Goal: Task Accomplishment & Management: Complete application form

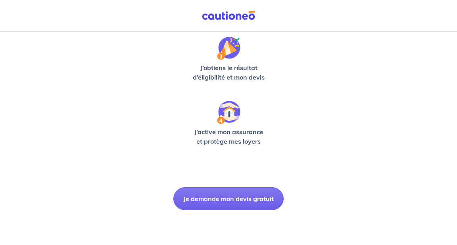
scroll to position [250, 0]
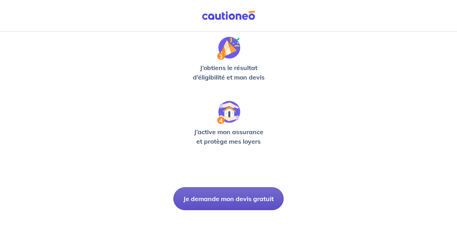
click at [248, 199] on button "Je demande mon devis gratuit" at bounding box center [228, 198] width 110 height 23
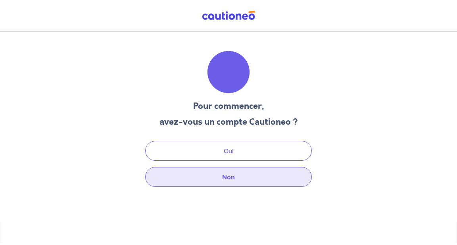
click at [237, 180] on button "Non" at bounding box center [228, 177] width 166 height 20
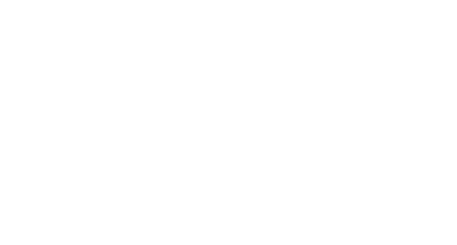
select select "FR"
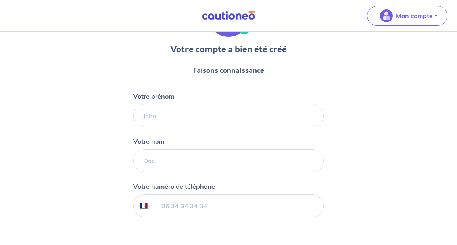
scroll to position [66, 0]
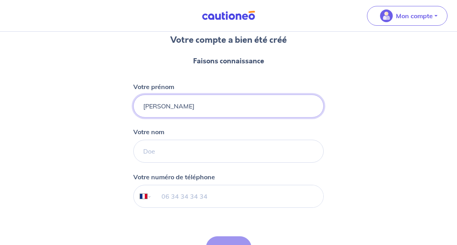
type input "[PERSON_NAME]"
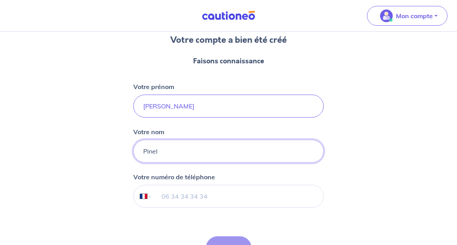
type input "Pinel"
click at [258, 195] on input "tel" at bounding box center [237, 196] width 171 height 22
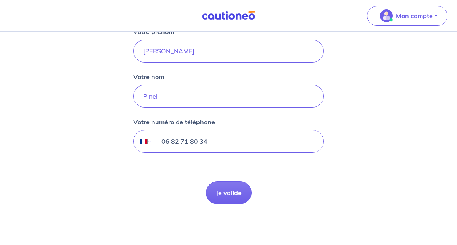
scroll to position [121, 0]
type input "06 82 71 80 34"
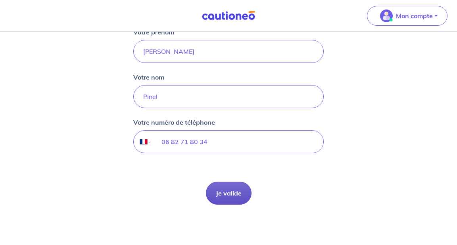
click at [225, 192] on button "Je valide" at bounding box center [229, 193] width 46 height 23
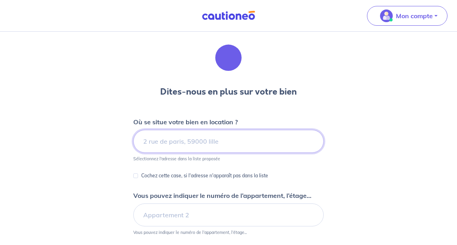
scroll to position [18, 0]
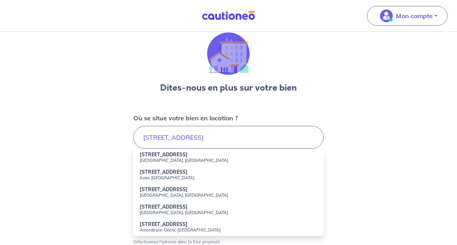
drag, startPoint x: 232, startPoint y: 138, endPoint x: 182, endPoint y: 157, distance: 53.7
click at [182, 158] on small "[GEOGRAPHIC_DATA], [GEOGRAPHIC_DATA]" at bounding box center [228, 161] width 178 height 6
type input "[STREET_ADDRESS]"
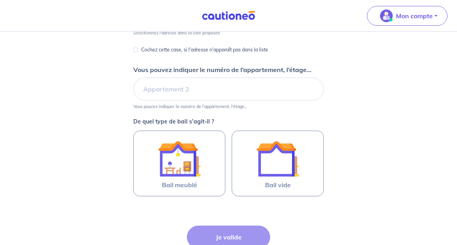
scroll to position [141, 0]
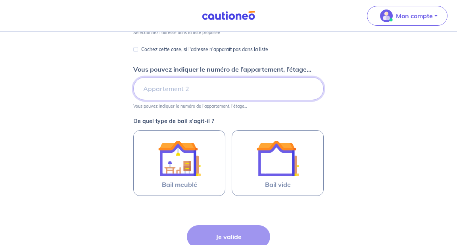
click at [224, 86] on input "Vous pouvez indiquer le numéro de l’appartement, l’étage..." at bounding box center [228, 88] width 190 height 23
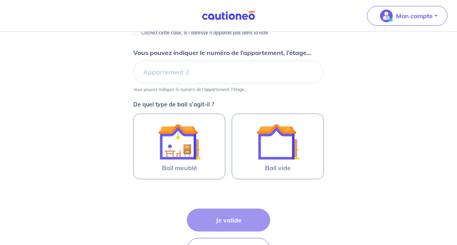
scroll to position [163, 0]
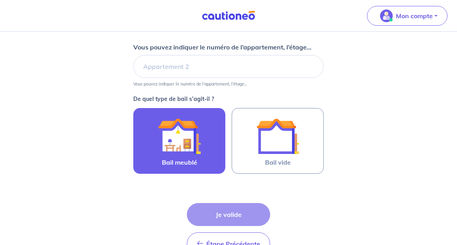
click at [202, 143] on div at bounding box center [179, 136] width 72 height 43
click at [0, 0] on input "Bail meublé" at bounding box center [0, 0] width 0 height 0
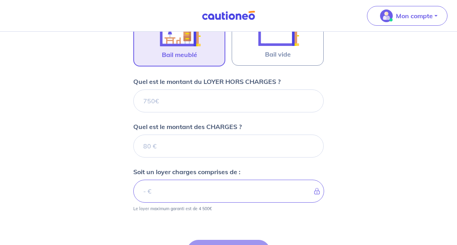
scroll to position [271, 0]
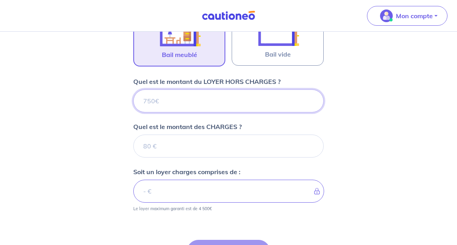
click at [181, 103] on input "Quel est le montant du LOYER HORS CHARGES ?" at bounding box center [228, 101] width 190 height 23
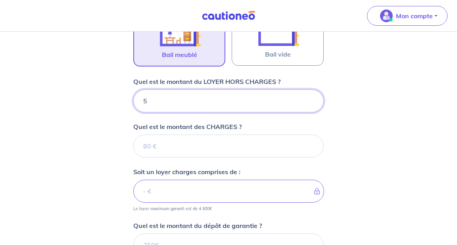
type input "57"
type input "570"
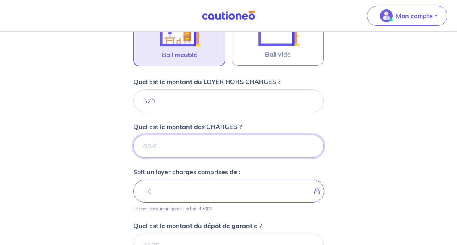
click at [179, 139] on input "Quel est le montant des CHARGES ?" at bounding box center [228, 146] width 190 height 23
type input "79"
type input "649"
type input "7"
type input "577"
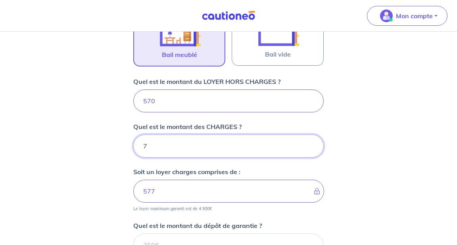
type input "70"
type input "640"
type input "70"
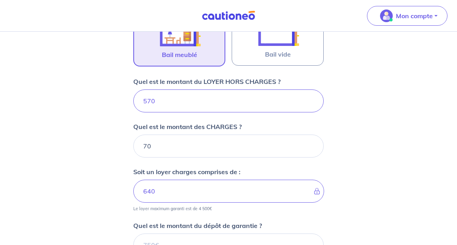
click at [388, 147] on div "Dites-nous en plus sur votre bien Où se situe votre bien en location ? [STREET_…" at bounding box center [228, 74] width 457 height 627
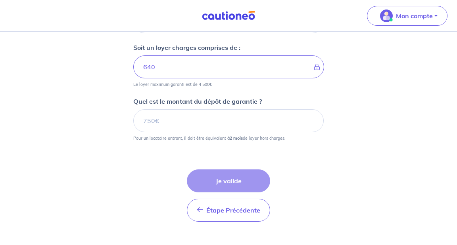
scroll to position [406, 0]
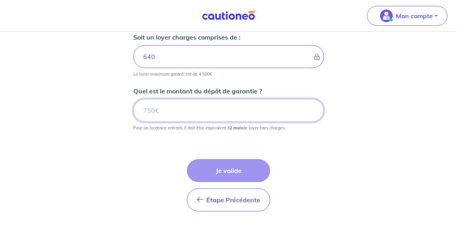
click at [220, 107] on input "Quel est le montant du dépôt de garantie ?" at bounding box center [228, 110] width 190 height 23
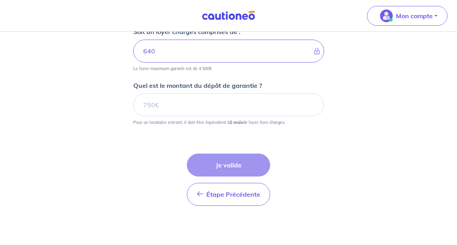
scroll to position [411, 0]
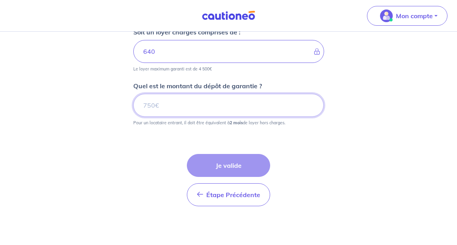
click at [220, 107] on input "Quel est le montant du dépôt de garantie ?" at bounding box center [228, 105] width 190 height 23
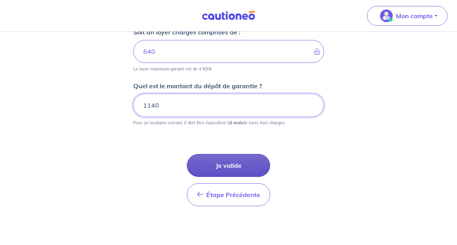
type input "1140"
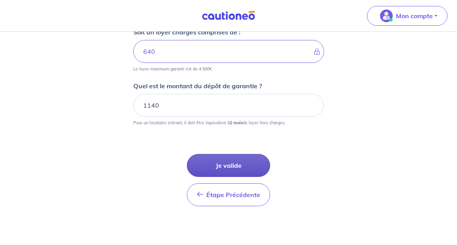
click at [250, 165] on button "Je valide" at bounding box center [228, 165] width 83 height 23
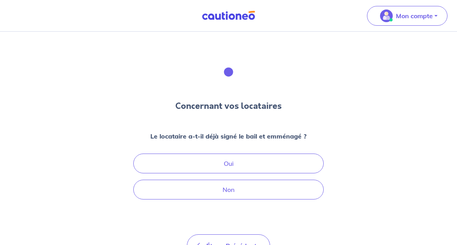
scroll to position [7, 0]
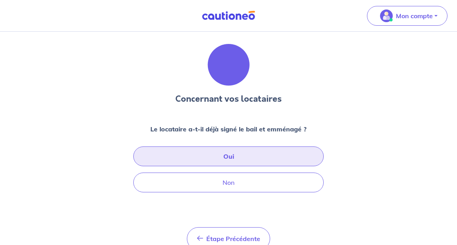
click at [233, 149] on button "Oui" at bounding box center [228, 157] width 190 height 20
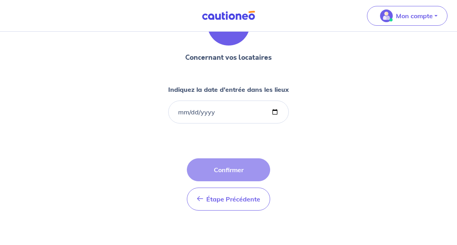
scroll to position [48, 0]
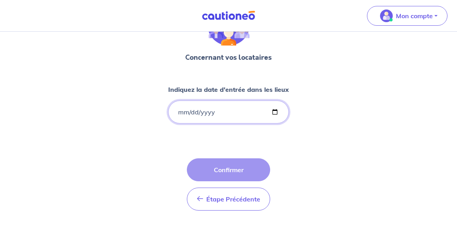
click at [191, 111] on input "Indiquez la date d'entrée dans les lieux" at bounding box center [228, 112] width 120 height 23
type input "[DATE]"
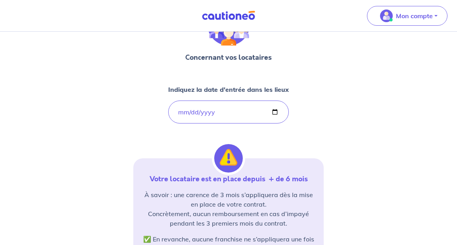
click at [140, 146] on div "Concernant vos locataires Indiquez la date d'entrée dans les lieux [DATE] Votre…" at bounding box center [228, 183] width 190 height 360
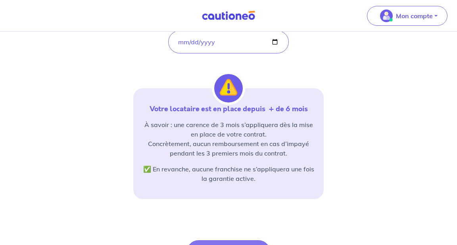
scroll to position [122, 0]
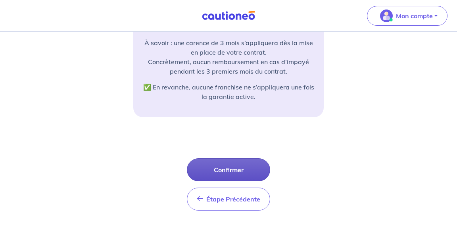
click at [247, 170] on button "Confirmer" at bounding box center [228, 170] width 83 height 23
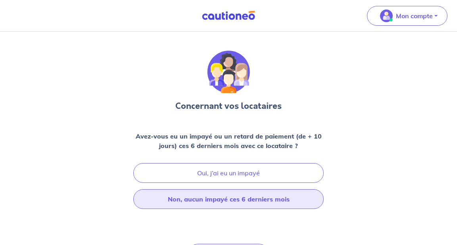
click at [209, 205] on button "Non, aucun impayé ces 6 derniers mois" at bounding box center [228, 199] width 190 height 20
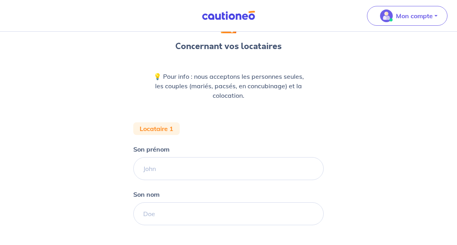
scroll to position [60, 0]
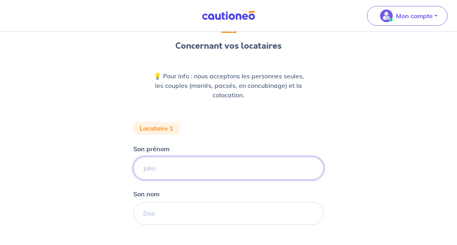
click at [241, 170] on input "Son prénom" at bounding box center [228, 168] width 190 height 23
type input "[PERSON_NAME]"
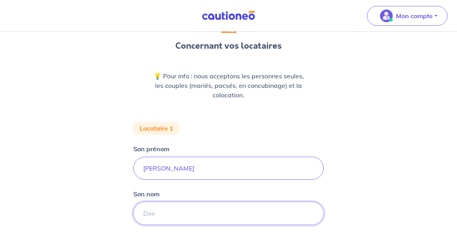
click at [177, 217] on input "Son nom" at bounding box center [228, 213] width 190 height 23
type input "Cadaine"
drag, startPoint x: 177, startPoint y: 217, endPoint x: 232, endPoint y: 239, distance: 59.4
click at [232, 239] on form "Locataire 1 Son prénom [PERSON_NAME] nom Cadaine Étape Précédente Précédent Je …" at bounding box center [228, 217] width 190 height 190
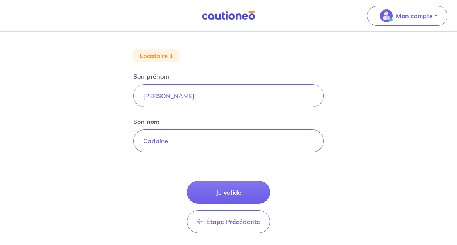
scroll to position [141, 0]
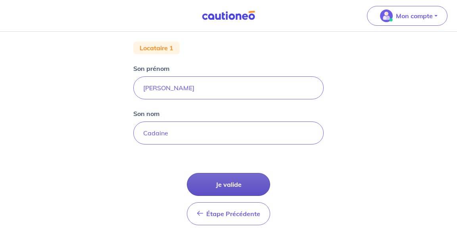
click at [229, 183] on button "Je valide" at bounding box center [228, 184] width 83 height 23
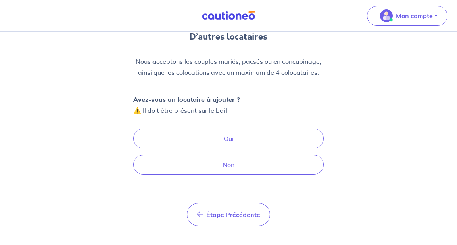
scroll to position [70, 0]
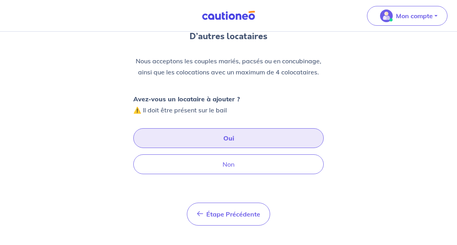
click at [182, 132] on button "Oui" at bounding box center [228, 138] width 190 height 20
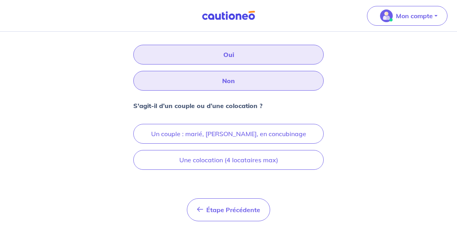
scroll to position [154, 0]
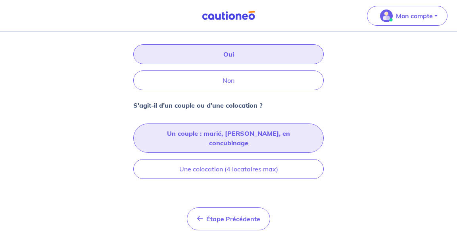
click at [182, 135] on button "Un couple : marié, [PERSON_NAME], en concubinage" at bounding box center [228, 138] width 190 height 29
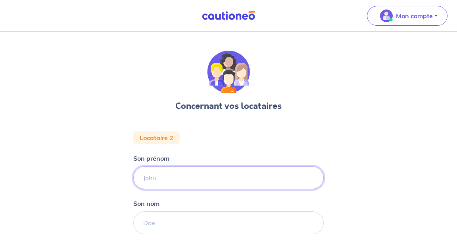
click at [203, 180] on input "Son prénom" at bounding box center [228, 177] width 190 height 23
type input "Theo"
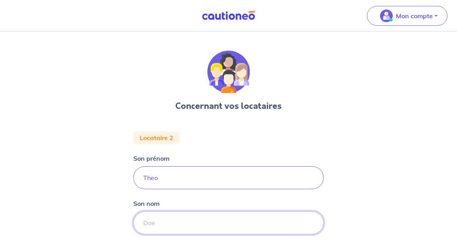
click at [194, 217] on input "Son nom" at bounding box center [228, 223] width 190 height 23
type input "Breton"
click at [300, 203] on div "Son nom Breton" at bounding box center [228, 217] width 190 height 36
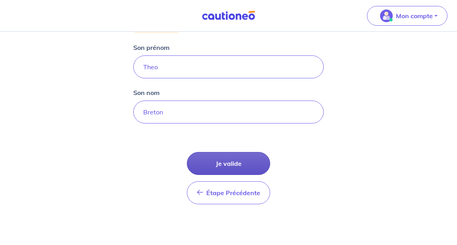
scroll to position [111, 0]
click at [239, 157] on button "Je valide" at bounding box center [228, 163] width 83 height 23
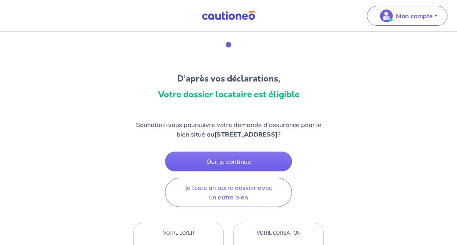
scroll to position [41, 0]
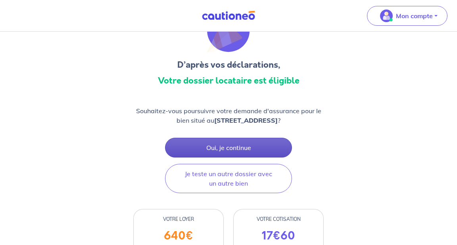
click at [241, 151] on button "Oui, je continue" at bounding box center [228, 148] width 127 height 20
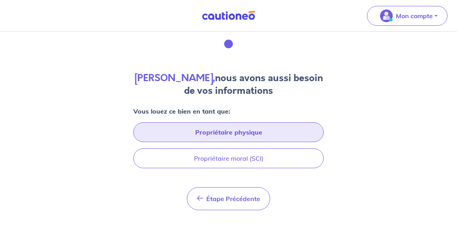
scroll to position [28, 0]
click at [271, 138] on button "Propriétaire physique" at bounding box center [228, 133] width 190 height 20
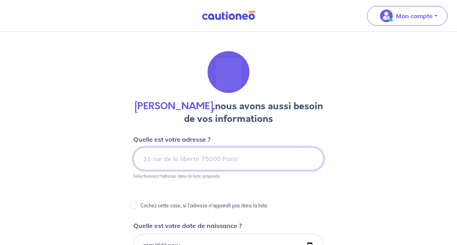
scroll to position [0, 0]
